Goal: Task Accomplishment & Management: Complete application form

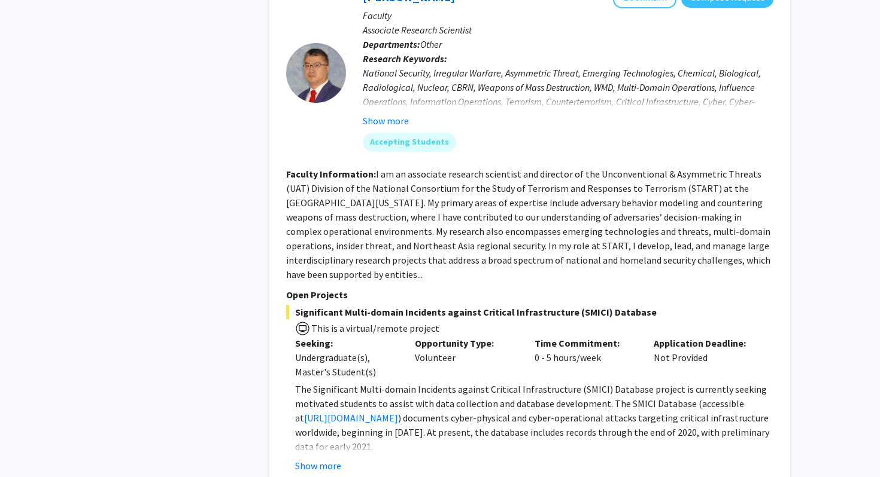
scroll to position [4248, 0]
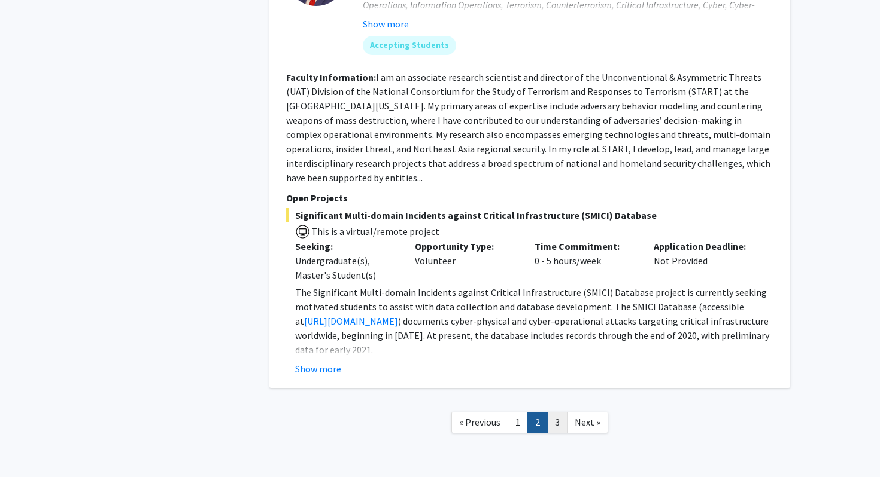
click at [555, 412] on link "3" at bounding box center [557, 422] width 20 height 21
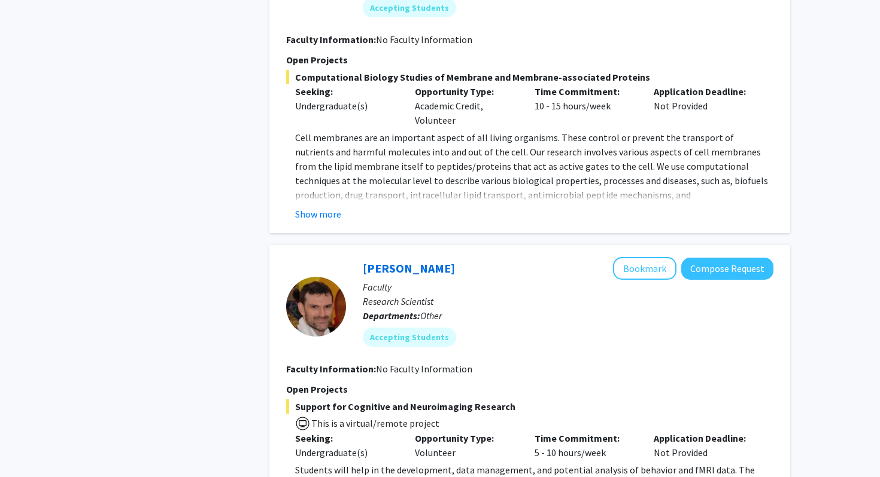
scroll to position [1113, 0]
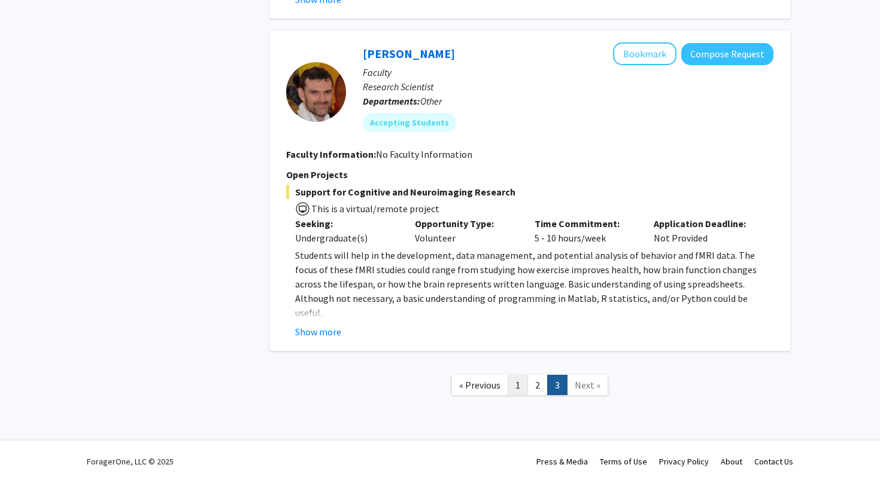
click at [515, 386] on link "1" at bounding box center [517, 385] width 20 height 21
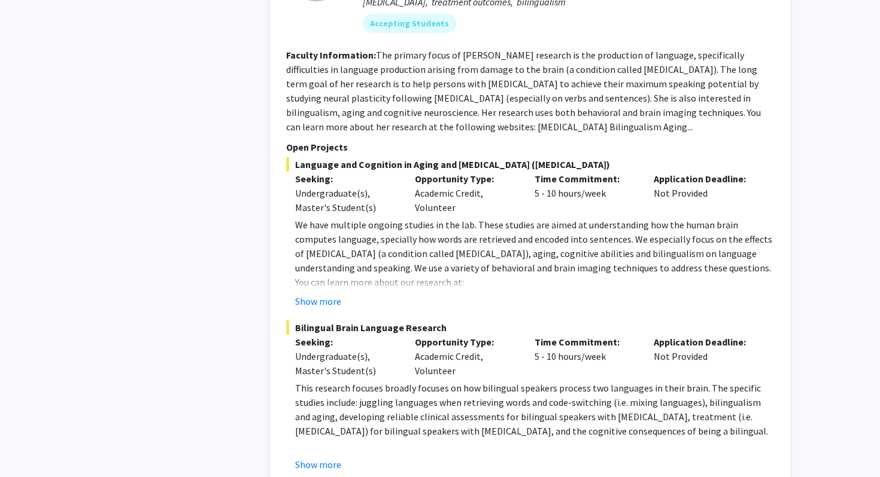
scroll to position [1710, 0]
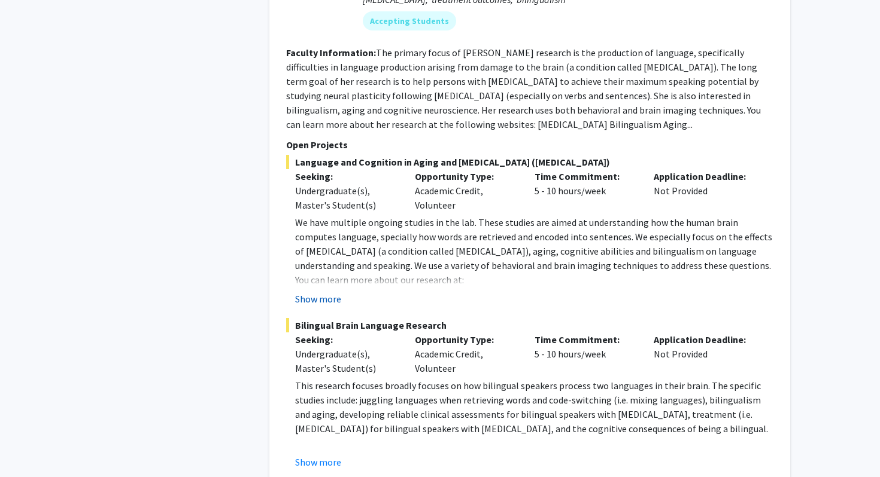
click at [309, 292] on button "Show more" at bounding box center [318, 299] width 46 height 14
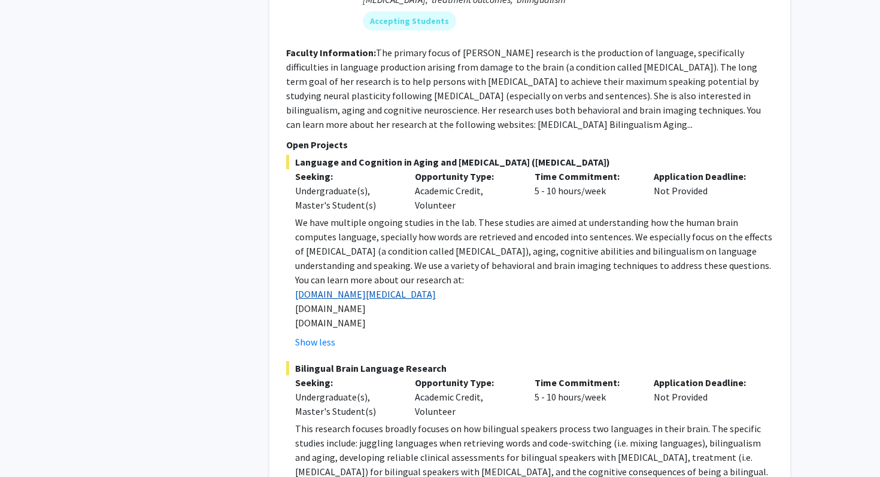
click at [340, 288] on link "[DOMAIN_NAME][MEDICAL_DATA]" at bounding box center [365, 294] width 141 height 12
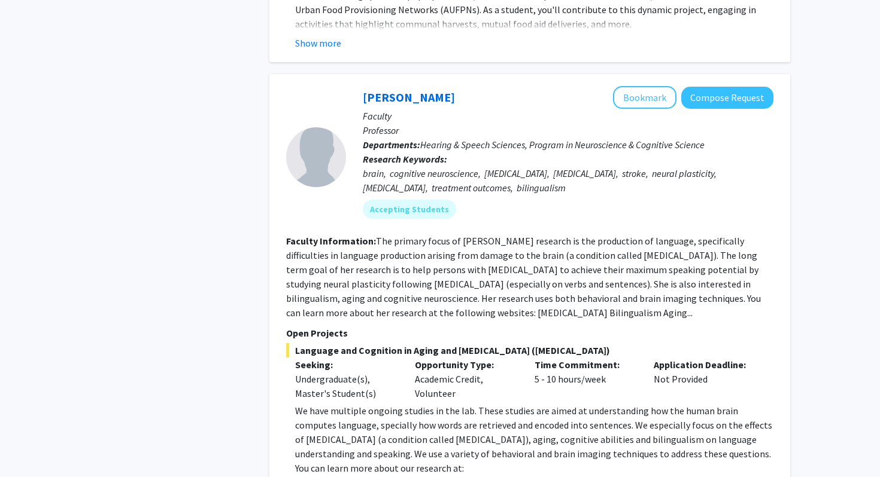
scroll to position [1487, 0]
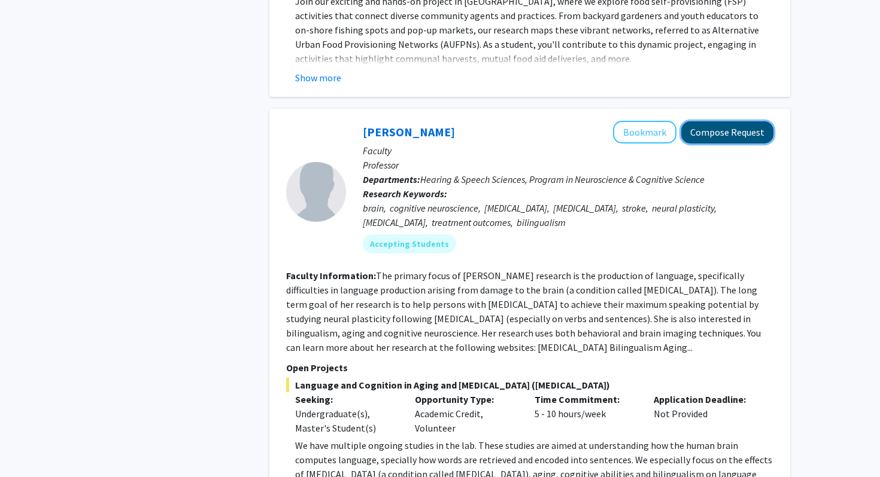
click at [727, 121] on button "Compose Request" at bounding box center [727, 132] width 92 height 22
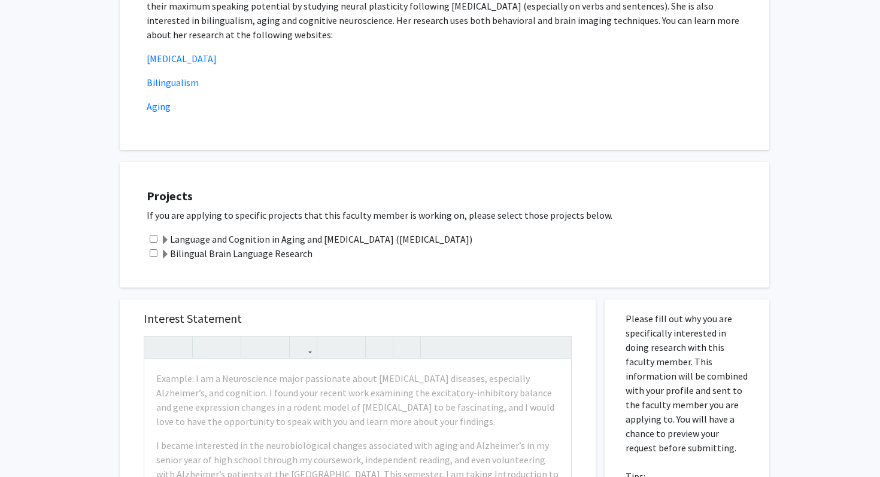
scroll to position [261, 0]
click at [363, 241] on label "Language and Cognition in Aging and [MEDICAL_DATA] ([MEDICAL_DATA])" at bounding box center [316, 240] width 312 height 14
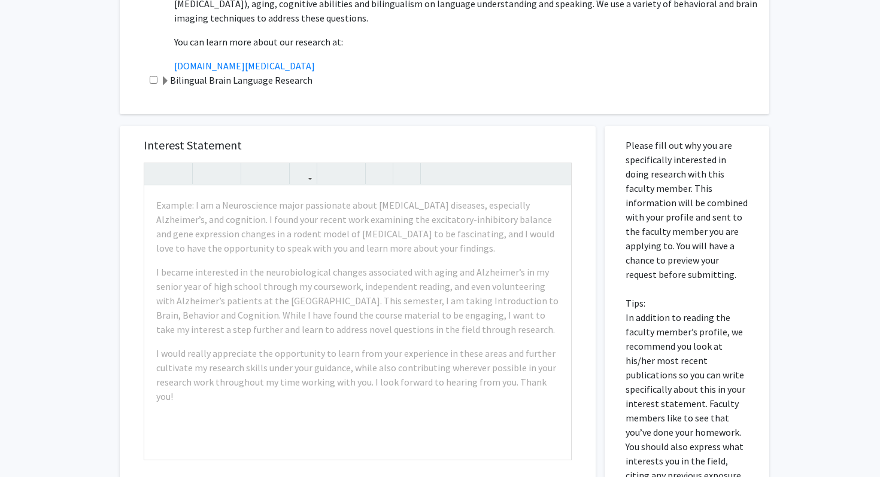
scroll to position [556, 0]
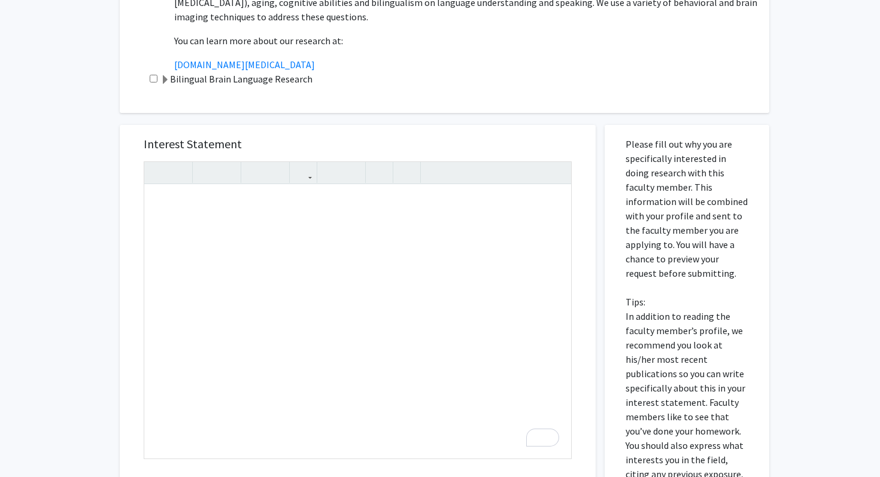
click at [442, 156] on div "Interest Statement Insert link Remove link" at bounding box center [358, 303] width 452 height 357
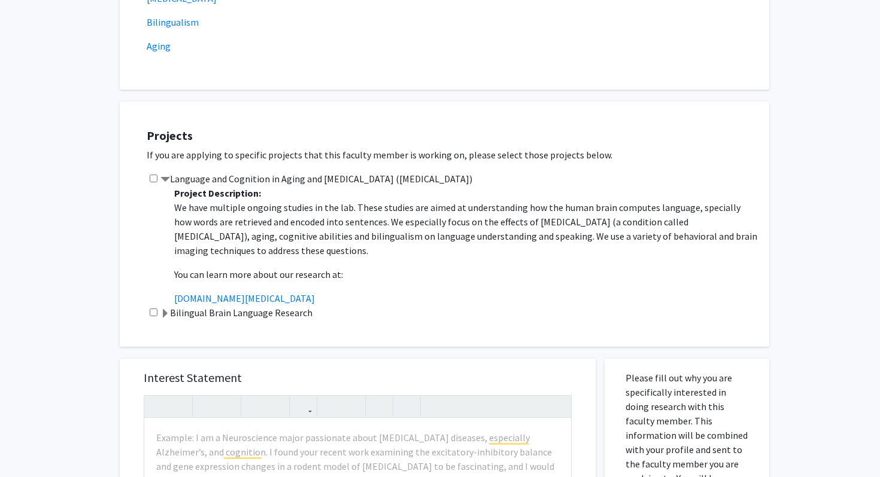
scroll to position [321, 0]
